Goal: Task Accomplishment & Management: Complete application form

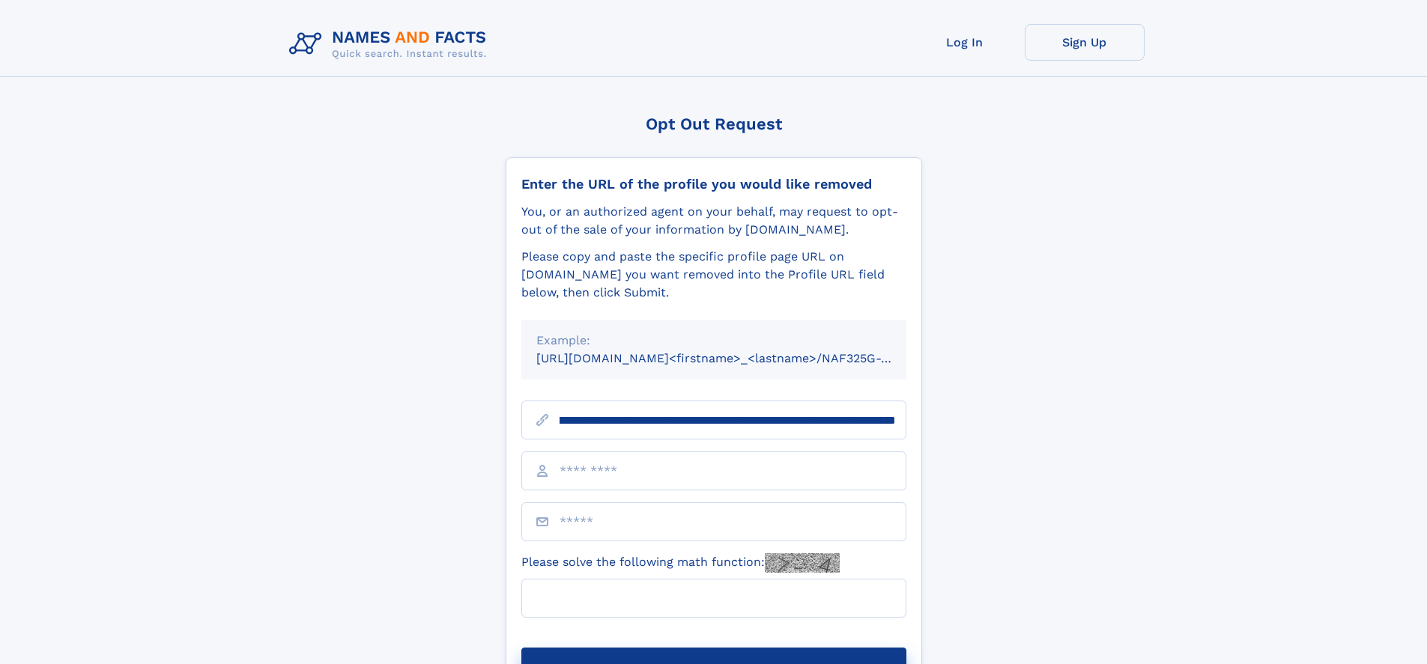
scroll to position [0, 202]
type input "**********"
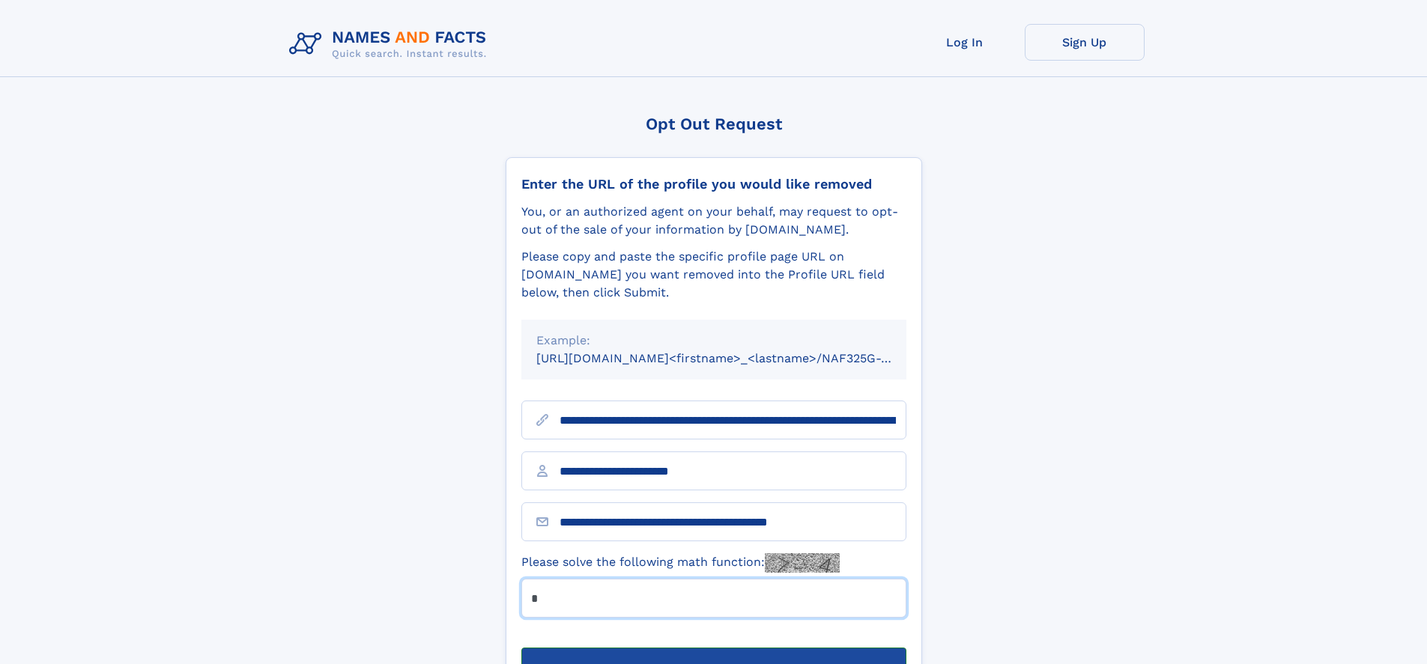
type input "*"
click at [713, 648] on button "Submit Opt Out Request" at bounding box center [713, 672] width 385 height 48
